Goal: Task Accomplishment & Management: Complete application form

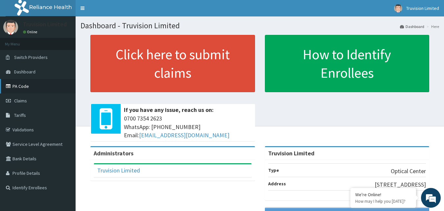
click at [32, 88] on link "PA Code" at bounding box center [38, 86] width 76 height 14
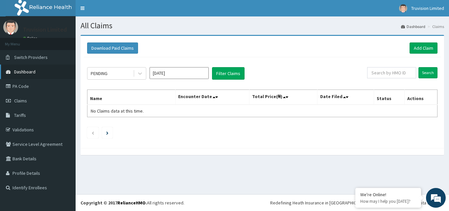
click at [48, 71] on link "Dashboard" at bounding box center [38, 71] width 76 height 14
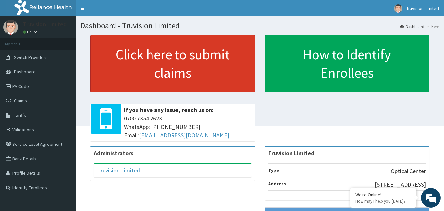
click at [199, 82] on link "Click here to submit claims" at bounding box center [172, 63] width 165 height 57
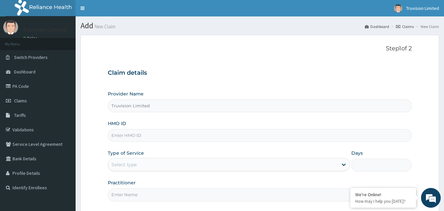
type input "Truvision Limited"
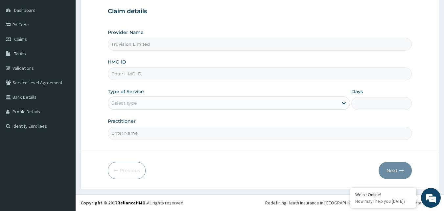
click at [181, 45] on input "Truvision Limited" at bounding box center [260, 44] width 305 height 13
click at [154, 75] on input "HMO ID" at bounding box center [260, 73] width 305 height 13
type input "RHL/AH/125"
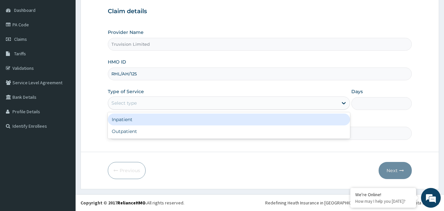
click at [240, 107] on div "Select type" at bounding box center [223, 103] width 230 height 11
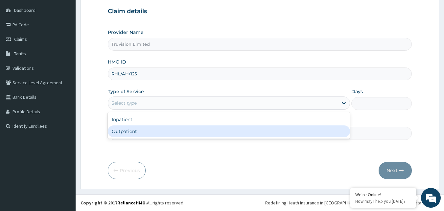
click at [205, 130] on div "Outpatient" at bounding box center [229, 131] width 242 height 12
type input "1"
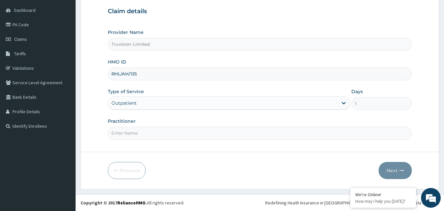
click at [256, 129] on input "Practitioner" at bounding box center [260, 133] width 305 height 13
type input "Dr patricia"
click at [396, 171] on button "Next" at bounding box center [395, 170] width 33 height 17
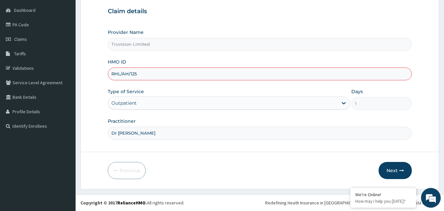
click at [172, 76] on input "RHL/AH/125" at bounding box center [260, 73] width 305 height 13
click at [130, 72] on input "RHL/AH/125" at bounding box center [260, 73] width 305 height 13
click at [396, 171] on button "Next" at bounding box center [395, 170] width 33 height 17
click at [391, 169] on button "Next" at bounding box center [395, 170] width 33 height 17
click at [139, 74] on input "RHL/AH/125" at bounding box center [260, 73] width 305 height 13
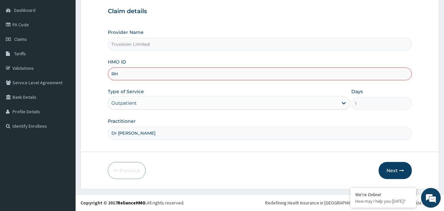
type input "R"
type input "r"
type input "RHL/AH/125"
click at [398, 172] on button "Next" at bounding box center [395, 170] width 33 height 17
click at [393, 170] on button "Next" at bounding box center [395, 170] width 33 height 17
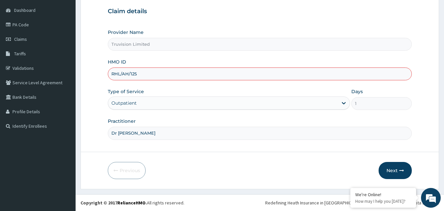
click at [156, 75] on input "RHL/AH/125" at bounding box center [260, 73] width 305 height 13
click at [396, 172] on button "Next" at bounding box center [395, 170] width 33 height 17
click at [396, 171] on button "Next" at bounding box center [395, 170] width 33 height 17
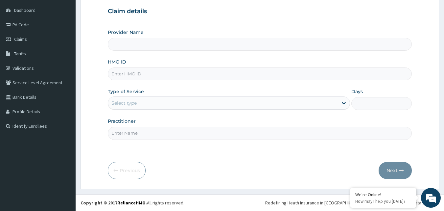
click at [190, 44] on input "Provider Name" at bounding box center [260, 44] width 305 height 13
type input "Truvision Limited"
click at [260, 72] on input "HMO ID" at bounding box center [260, 73] width 305 height 13
click at [173, 41] on input "Truvision Limited" at bounding box center [260, 44] width 305 height 13
click at [377, 106] on input "Days" at bounding box center [382, 103] width 61 height 13
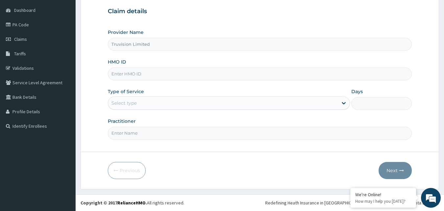
click at [208, 102] on div "Select type" at bounding box center [223, 103] width 230 height 11
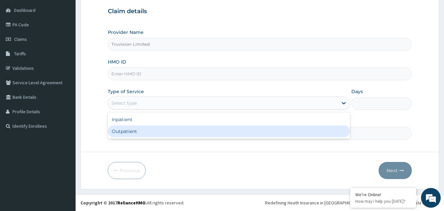
click at [185, 131] on div "Outpatient" at bounding box center [229, 131] width 242 height 12
type input "1"
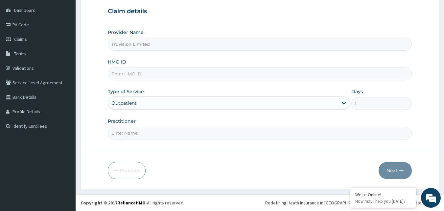
click at [178, 133] on input "Practitioner" at bounding box center [260, 133] width 305 height 13
type input "Dr patricia"
click at [145, 77] on input "HMO ID" at bounding box center [260, 73] width 305 height 13
type input "r"
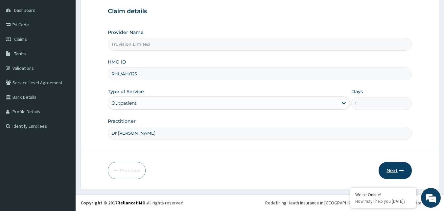
type input "RHL/AH/125"
click at [393, 168] on button "Next" at bounding box center [395, 170] width 33 height 17
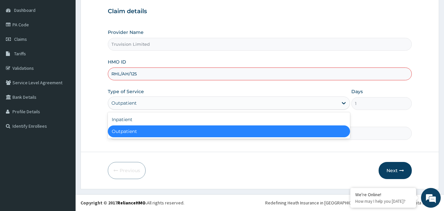
click at [136, 102] on div "Outpatient" at bounding box center [124, 103] width 25 height 7
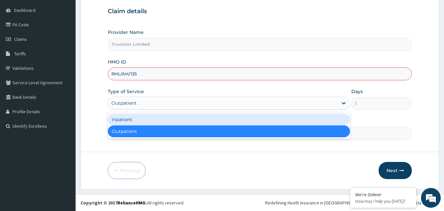
click at [128, 120] on div "Inpatient" at bounding box center [229, 120] width 242 height 12
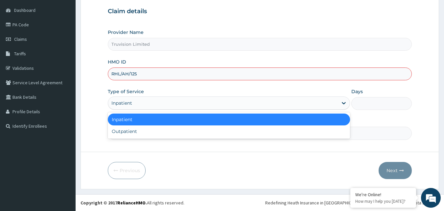
click at [147, 106] on div "Inpatient" at bounding box center [223, 103] width 230 height 11
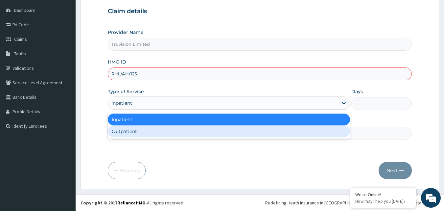
click at [141, 134] on div "Outpatient" at bounding box center [229, 131] width 242 height 12
type input "1"
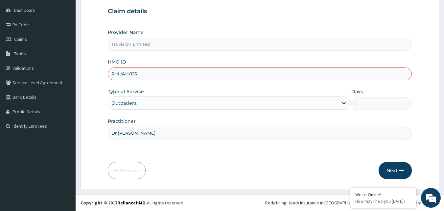
click at [148, 75] on input "RHL/AH/125" at bounding box center [260, 73] width 305 height 13
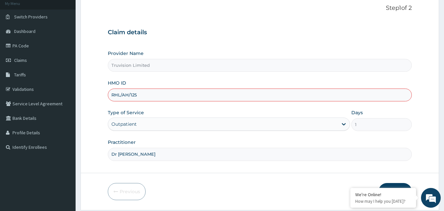
scroll to position [62, 0]
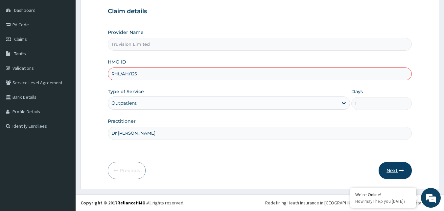
click at [398, 169] on button "Next" at bounding box center [395, 170] width 33 height 17
click at [275, 77] on input "RHL/AH/125" at bounding box center [260, 73] width 305 height 13
click at [125, 73] on input "RHL/AH/125" at bounding box center [260, 73] width 305 height 13
click at [396, 167] on button "Next" at bounding box center [395, 170] width 33 height 17
click at [396, 169] on button "Next" at bounding box center [395, 170] width 33 height 17
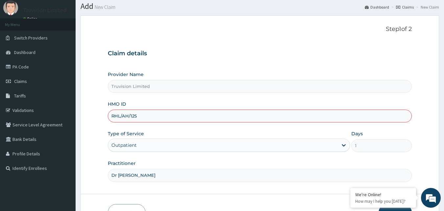
scroll to position [0, 0]
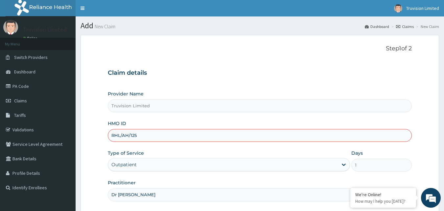
type input "RHL/AH/125"
click at [380, 26] on link "Dashboard" at bounding box center [377, 27] width 24 height 6
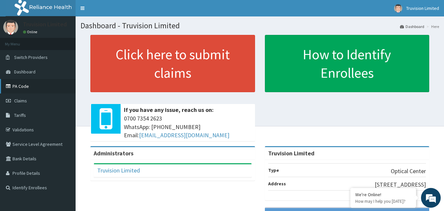
click at [27, 86] on link "PA Code" at bounding box center [38, 86] width 76 height 14
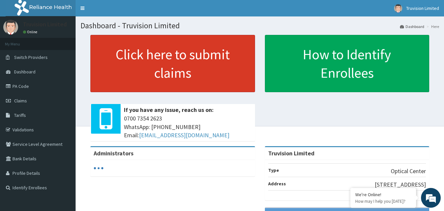
click at [166, 64] on link "Click here to submit claims" at bounding box center [172, 63] width 165 height 57
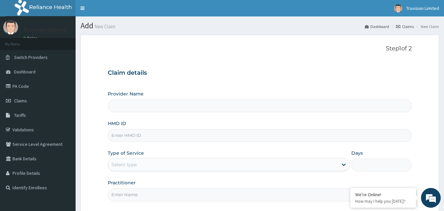
type input "Truvision Limited"
click at [181, 128] on div "HMO ID" at bounding box center [260, 131] width 305 height 22
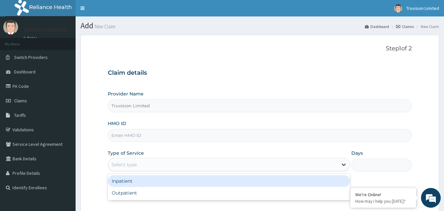
click at [344, 164] on icon at bounding box center [344, 164] width 7 height 7
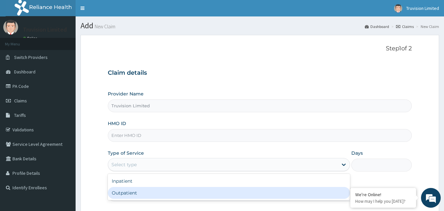
click at [300, 195] on div "Outpatient" at bounding box center [229, 193] width 242 height 12
type input "1"
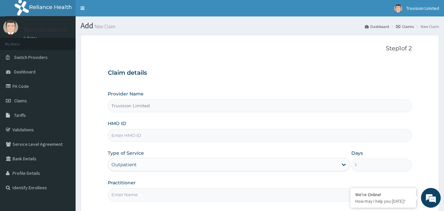
click at [209, 194] on input "Practitioner" at bounding box center [260, 194] width 305 height 13
type input "Dr patricia"
click at [174, 136] on input "HMO ID" at bounding box center [260, 135] width 305 height 13
type input "r"
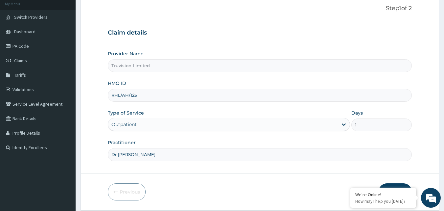
scroll to position [62, 0]
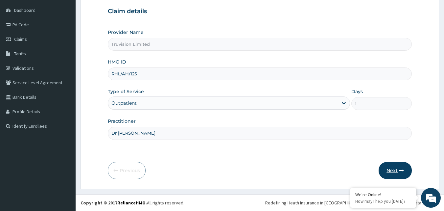
type input "RHL/AH/125"
click at [401, 170] on icon "button" at bounding box center [402, 170] width 5 height 5
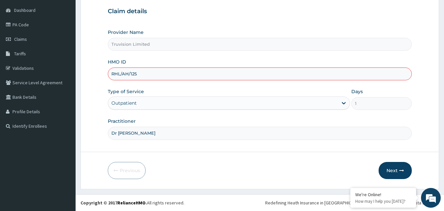
scroll to position [0, 0]
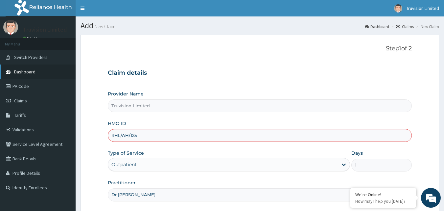
click at [35, 75] on link "Dashboard" at bounding box center [38, 71] width 76 height 14
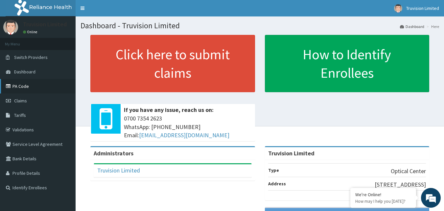
click at [41, 89] on link "PA Code" at bounding box center [38, 86] width 76 height 14
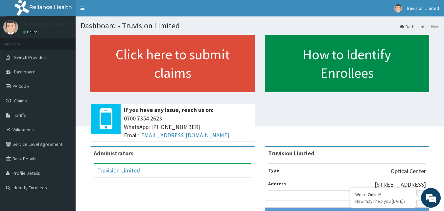
click at [378, 66] on link "How to Identify Enrollees" at bounding box center [347, 63] width 165 height 57
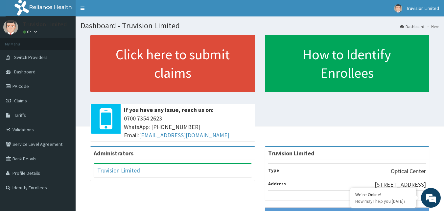
click at [327, 151] on div "Truvision Limited" at bounding box center [347, 153] width 165 height 13
click at [310, 139] on div "Click here to submit claims If you have any issue, reach us on: 0700 7354 2623 …" at bounding box center [260, 90] width 359 height 111
click at [24, 85] on link "PA Code" at bounding box center [38, 86] width 76 height 14
click at [31, 186] on link "Identify Enrollees" at bounding box center [38, 187] width 76 height 14
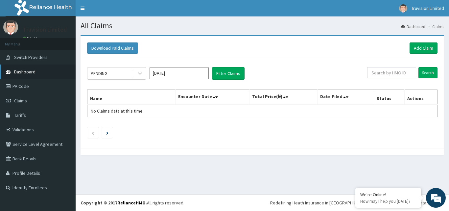
click at [36, 73] on link "Dashboard" at bounding box center [38, 71] width 76 height 14
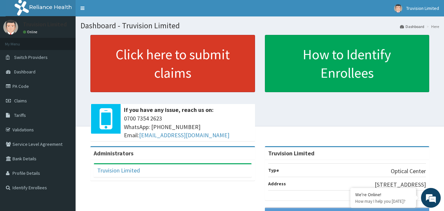
click at [155, 69] on link "Click here to submit claims" at bounding box center [172, 63] width 165 height 57
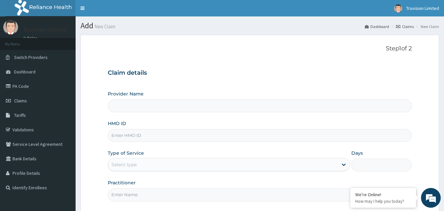
type input "Truvision Limited"
click at [156, 133] on input "HMO ID" at bounding box center [260, 135] width 305 height 13
click at [152, 131] on input "HMO ID" at bounding box center [260, 135] width 305 height 13
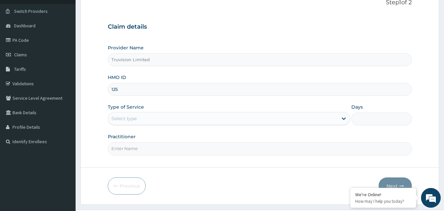
scroll to position [62, 0]
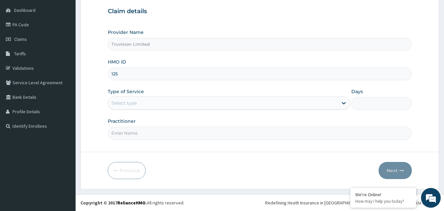
type input "125"
click at [153, 99] on div "Select type" at bounding box center [223, 103] width 230 height 11
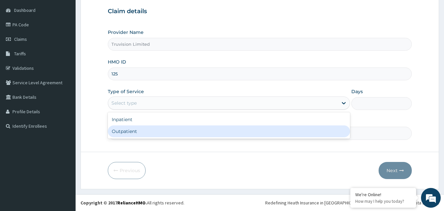
click at [148, 129] on div "Outpatient" at bounding box center [229, 131] width 242 height 12
type input "1"
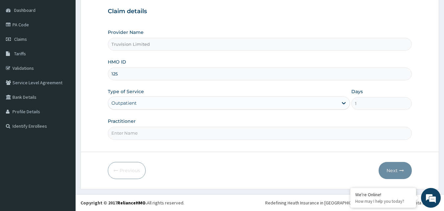
click at [155, 130] on input "Practitioner" at bounding box center [260, 133] width 305 height 13
type input "Dr patricia"
click at [401, 172] on icon "button" at bounding box center [402, 170] width 5 height 5
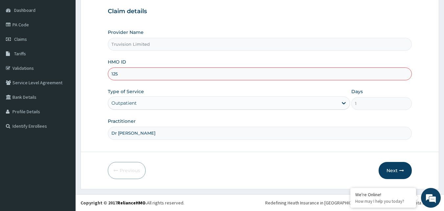
click at [156, 70] on input "125" at bounding box center [260, 73] width 305 height 13
type input "1"
click at [399, 175] on button "Next" at bounding box center [395, 170] width 33 height 17
click at [129, 75] on input "RHL" at bounding box center [260, 73] width 305 height 13
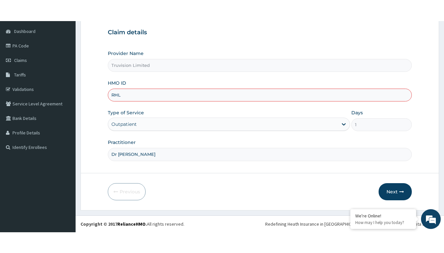
scroll to position [51, 0]
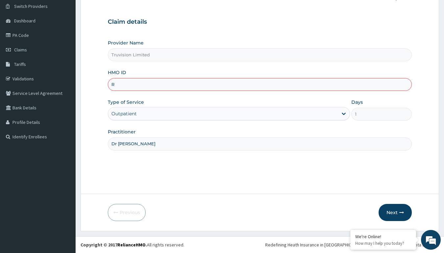
type input "R"
click at [135, 85] on input "R" at bounding box center [260, 84] width 305 height 13
click at [145, 86] on input "HMO ID" at bounding box center [260, 84] width 305 height 13
type input "AEG/10012/D"
click at [395, 211] on button "Next" at bounding box center [395, 212] width 33 height 17
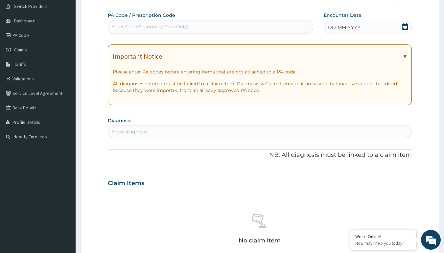
scroll to position [0, 0]
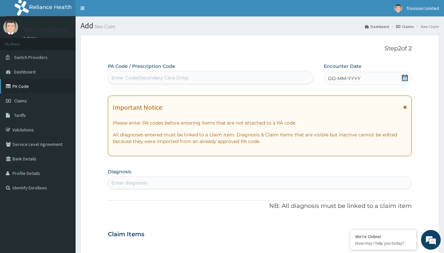
click at [25, 88] on link "PA Code" at bounding box center [38, 86] width 76 height 14
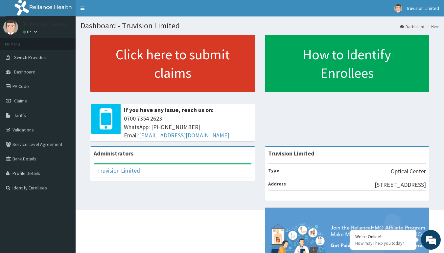
click at [158, 66] on link "Click here to submit claims" at bounding box center [172, 63] width 165 height 57
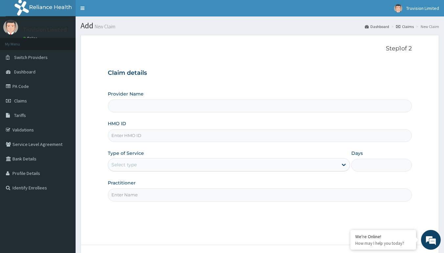
type input "Truvision Limited"
click at [137, 134] on input "HMO ID" at bounding box center [260, 135] width 305 height 13
drag, startPoint x: 214, startPoint y: 184, endPoint x: 217, endPoint y: 184, distance: 3.6
click at [214, 184] on div "Practitioner" at bounding box center [260, 190] width 305 height 22
click at [28, 71] on span "Dashboard" at bounding box center [24, 72] width 21 height 6
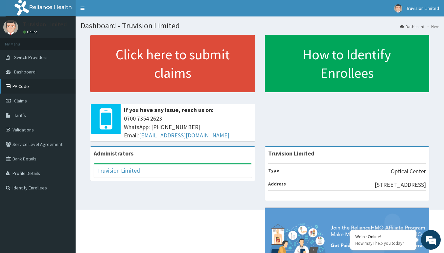
click at [27, 87] on link "PA Code" at bounding box center [38, 86] width 76 height 14
